Goal: Task Accomplishment & Management: Manage account settings

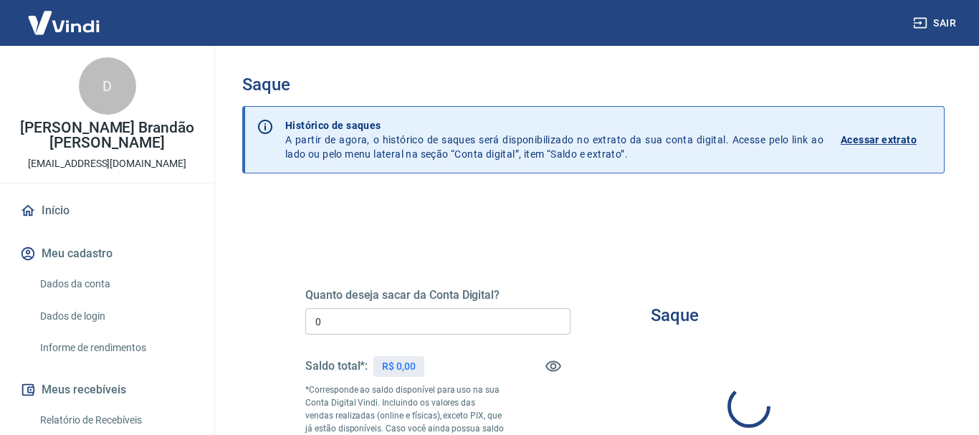
type input "R$ 0,00"
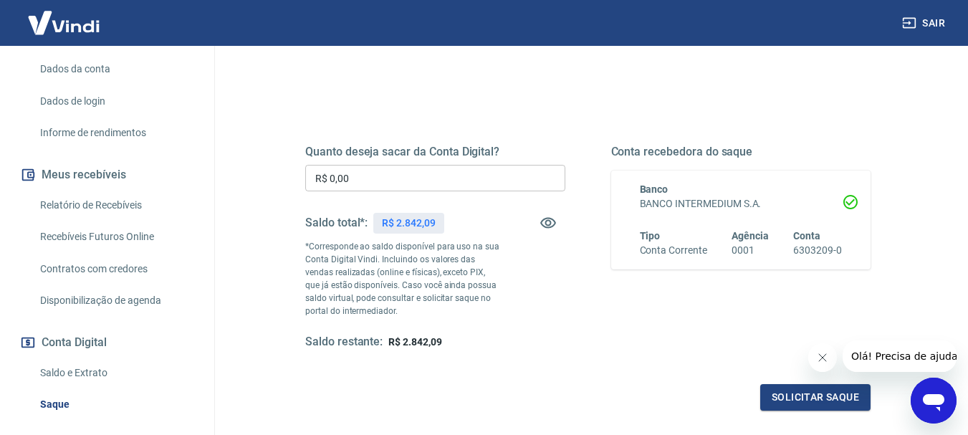
scroll to position [287, 0]
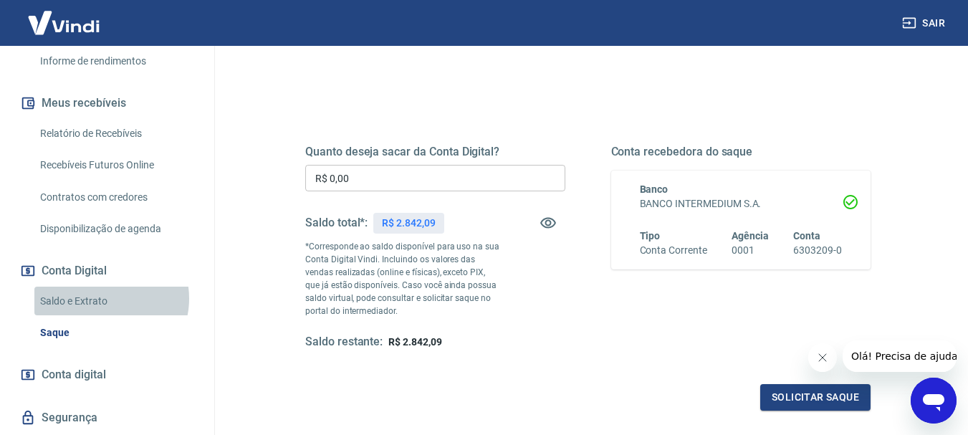
click at [101, 298] on link "Saldo e Extrato" at bounding box center [115, 301] width 163 height 29
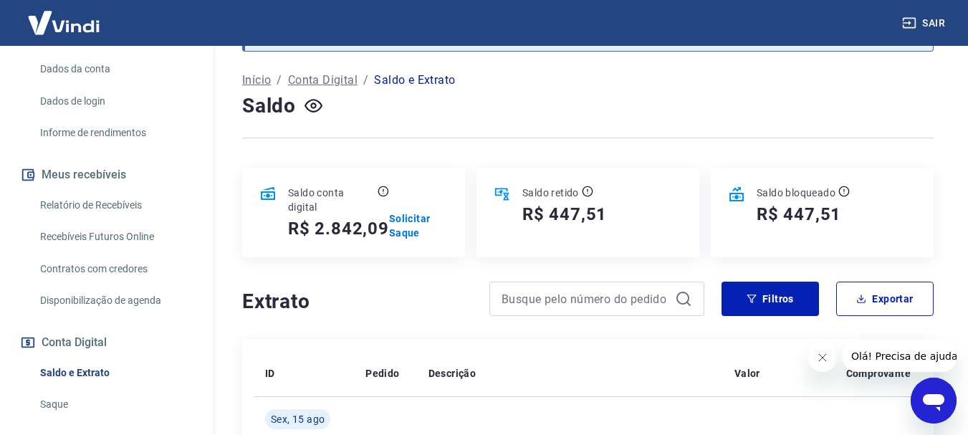
scroll to position [287, 0]
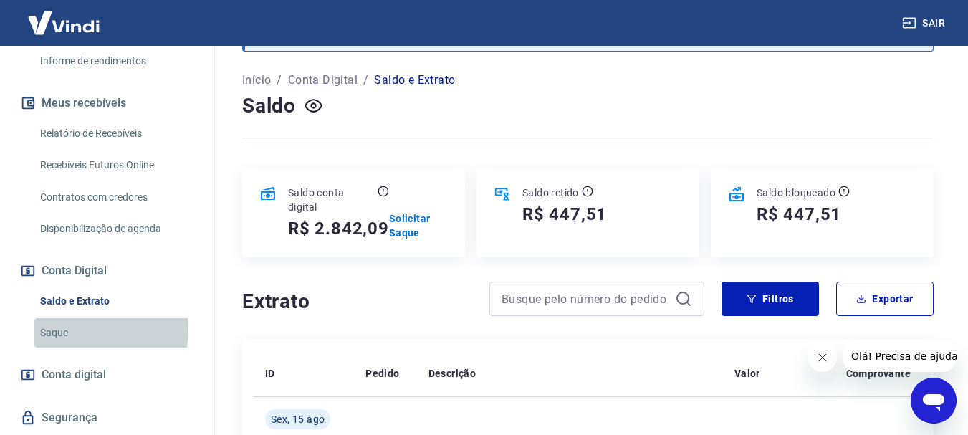
click at [71, 330] on link "Saque" at bounding box center [115, 332] width 163 height 29
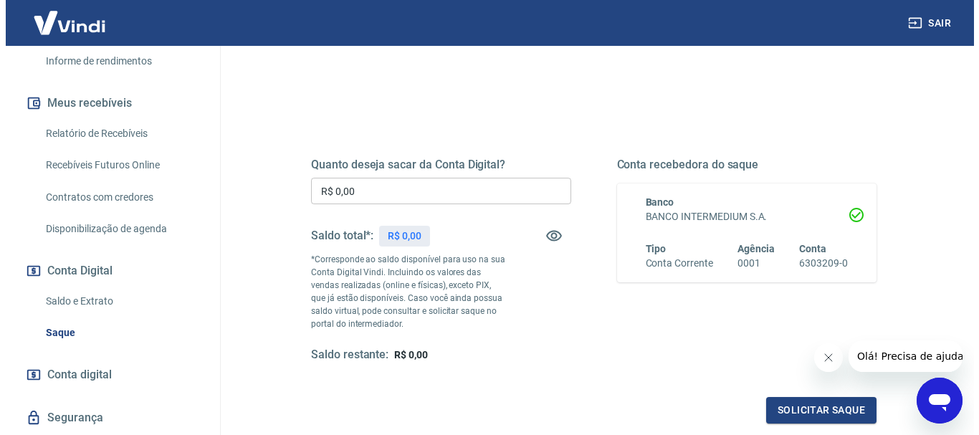
scroll to position [143, 0]
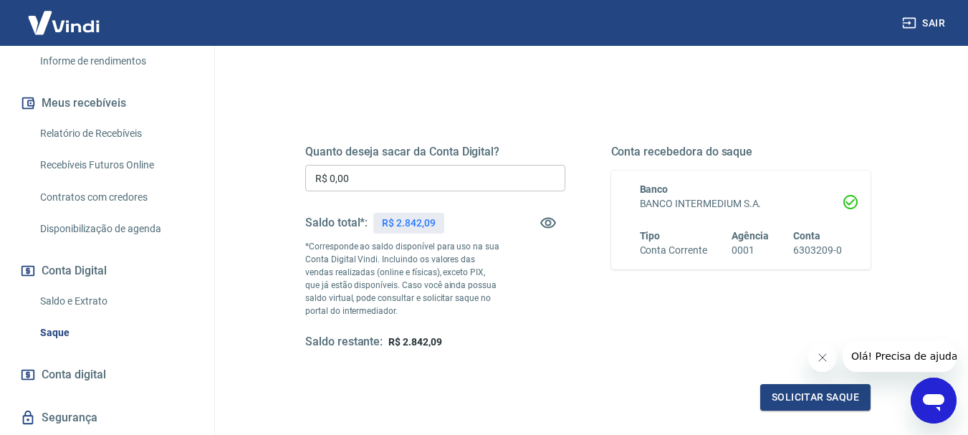
click at [428, 178] on input "R$ 0,00" at bounding box center [435, 178] width 260 height 27
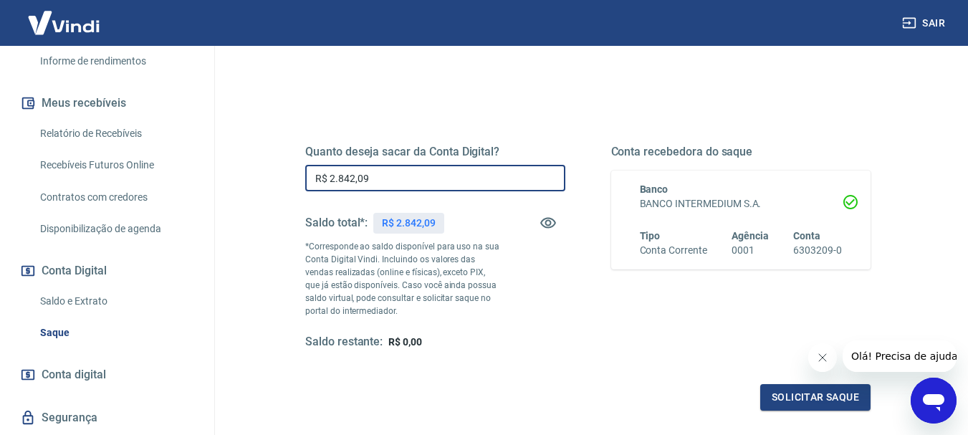
type input "R$ 2.842,09"
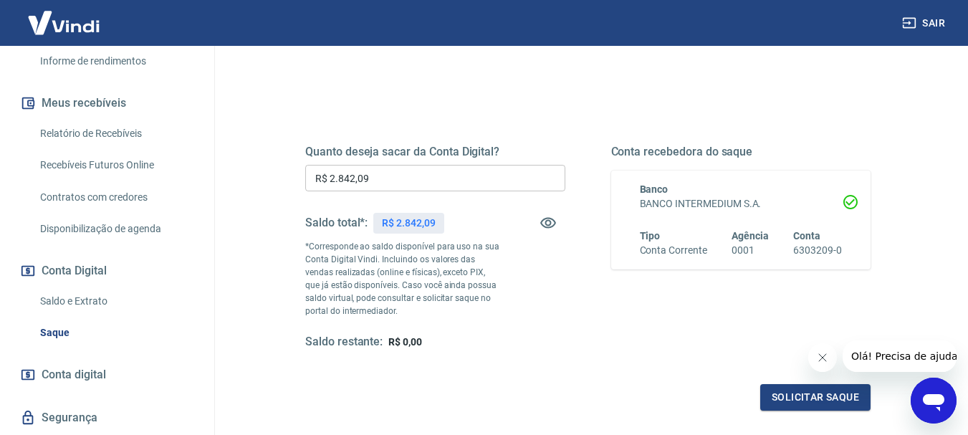
click at [792, 382] on div "Quanto deseja sacar da Conta Digital? R$ 2.842,09 ​ Saldo total*: R$ 2.842,09 *…" at bounding box center [587, 260] width 565 height 300
click at [787, 388] on button "Solicitar saque" at bounding box center [815, 397] width 110 height 27
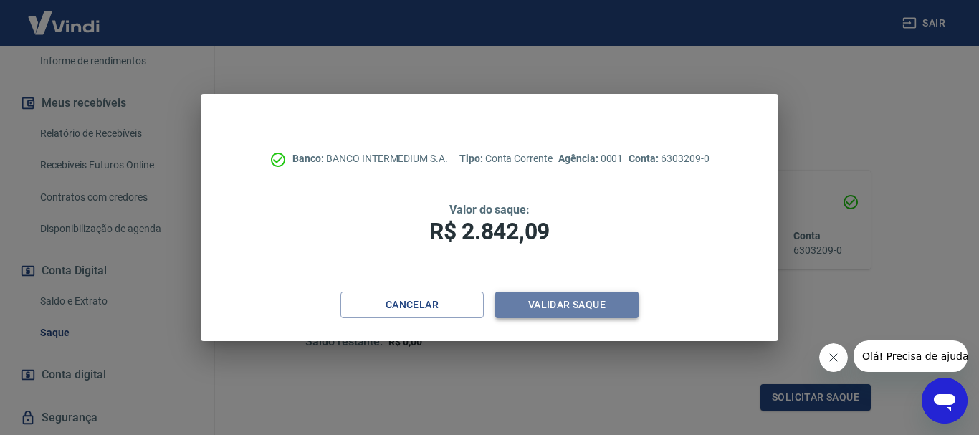
click at [600, 307] on button "Validar saque" at bounding box center [566, 305] width 143 height 27
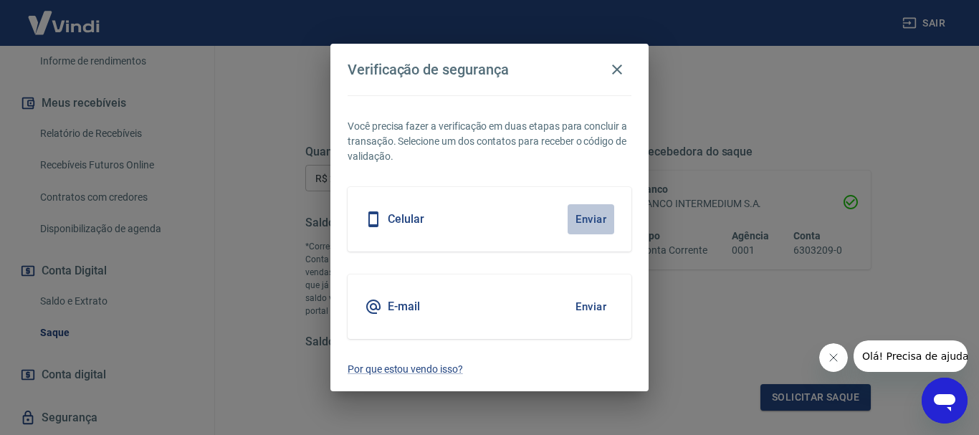
click at [596, 216] on button "Enviar" at bounding box center [590, 219] width 47 height 30
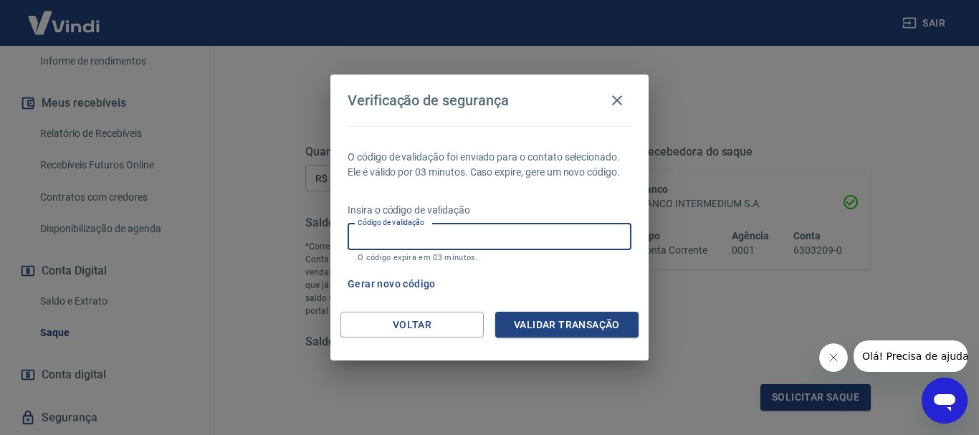
click at [466, 244] on input "Código de validação" at bounding box center [489, 236] width 284 height 27
type input "420383"
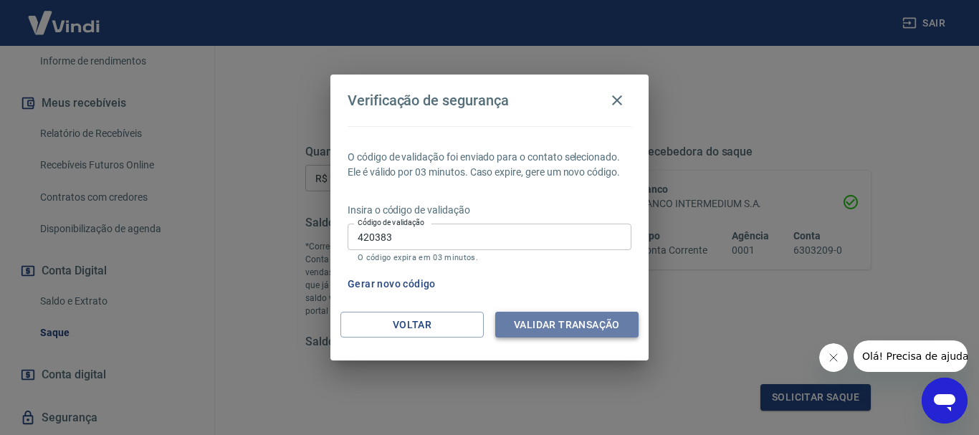
click at [582, 330] on button "Validar transação" at bounding box center [566, 325] width 143 height 27
